Goal: Information Seeking & Learning: Check status

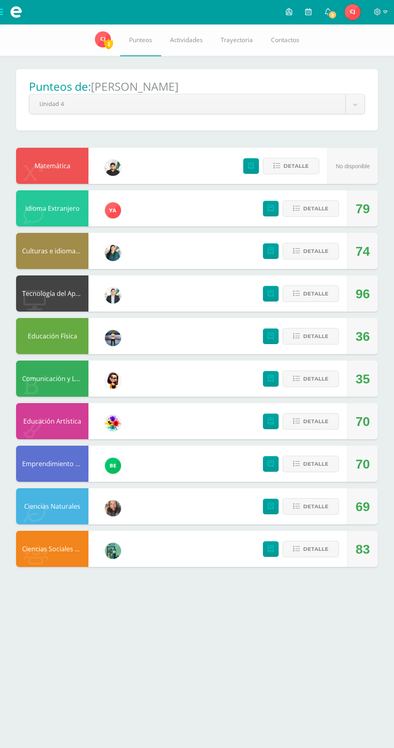
click at [339, 110] on body "Mis cursos Archivos Cerrar panel Ciencias Naturales Primero Básicos Plan Diario…" at bounding box center [197, 291] width 394 height 583
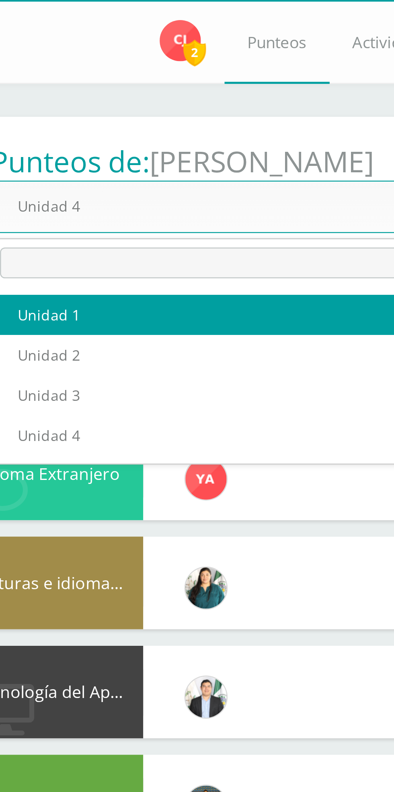
select select "Unidad 1"
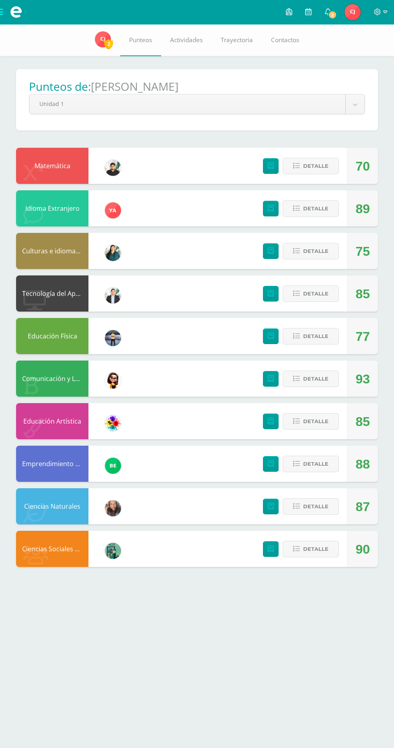
click at [78, 96] on body "Mis cursos Archivos Cerrar panel Ciencias Naturales Primero Básicos Plan Diario…" at bounding box center [197, 291] width 394 height 583
click at [135, 38] on span "Punteos" at bounding box center [140, 40] width 23 height 8
click at [355, 104] on body "Mis cursos Archivos Cerrar panel Ciencias Naturales Primero Básicos Plan Diario…" at bounding box center [197, 291] width 394 height 583
